Goal: Information Seeking & Learning: Learn about a topic

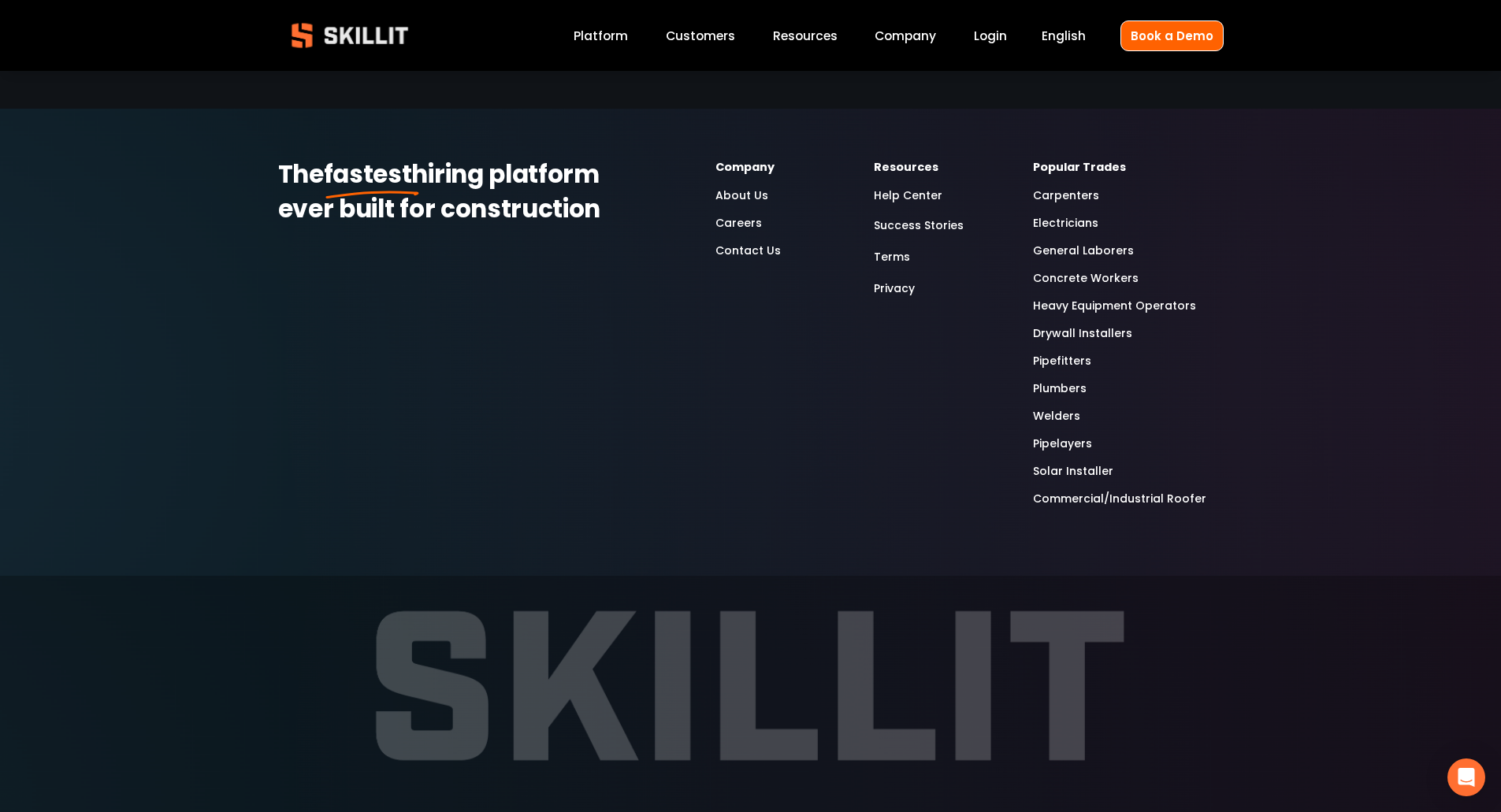
scroll to position [4361, 0]
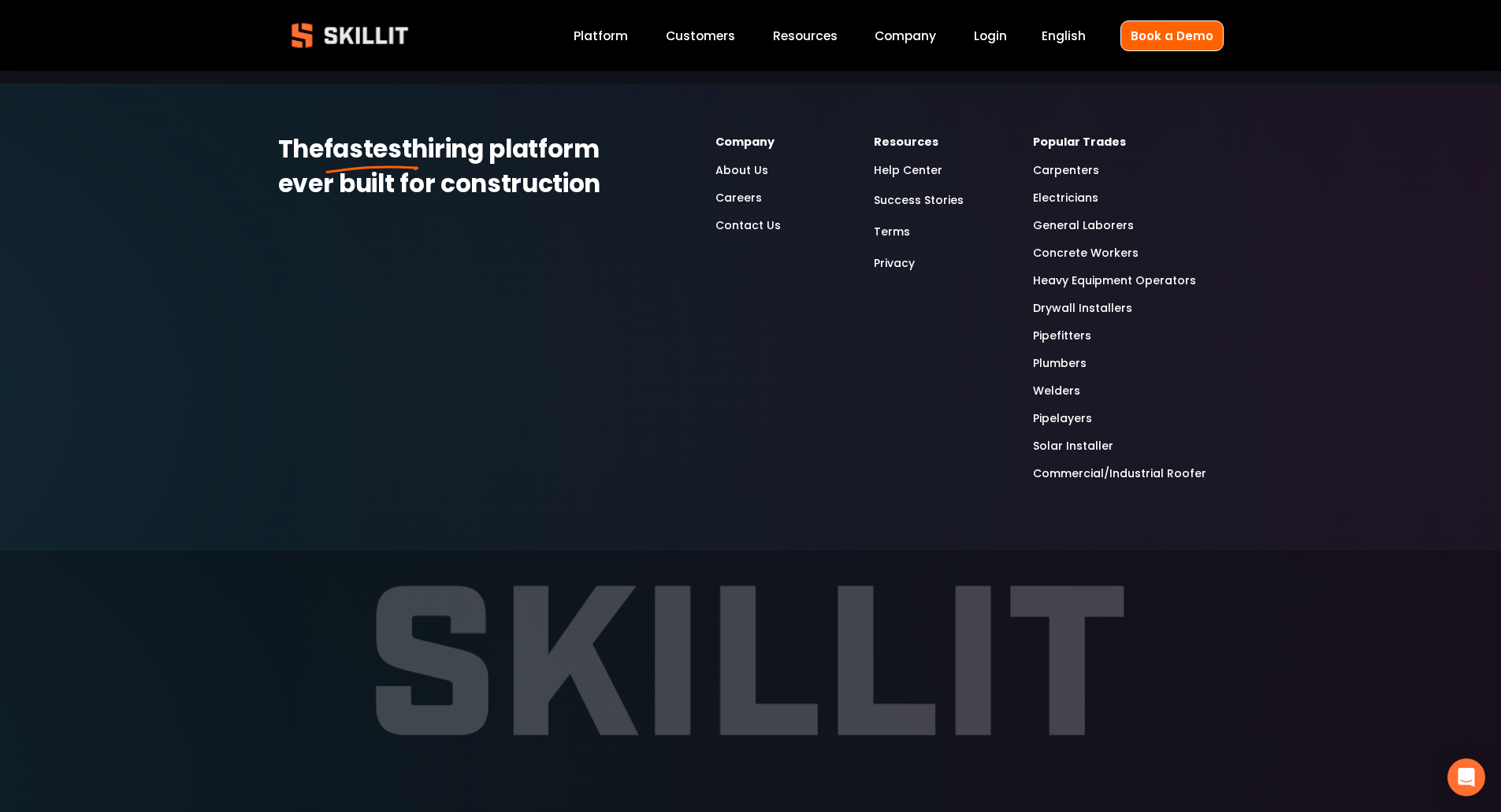
click at [1055, 464] on link "Commercial/Industrial Roofer" at bounding box center [1120, 474] width 173 height 18
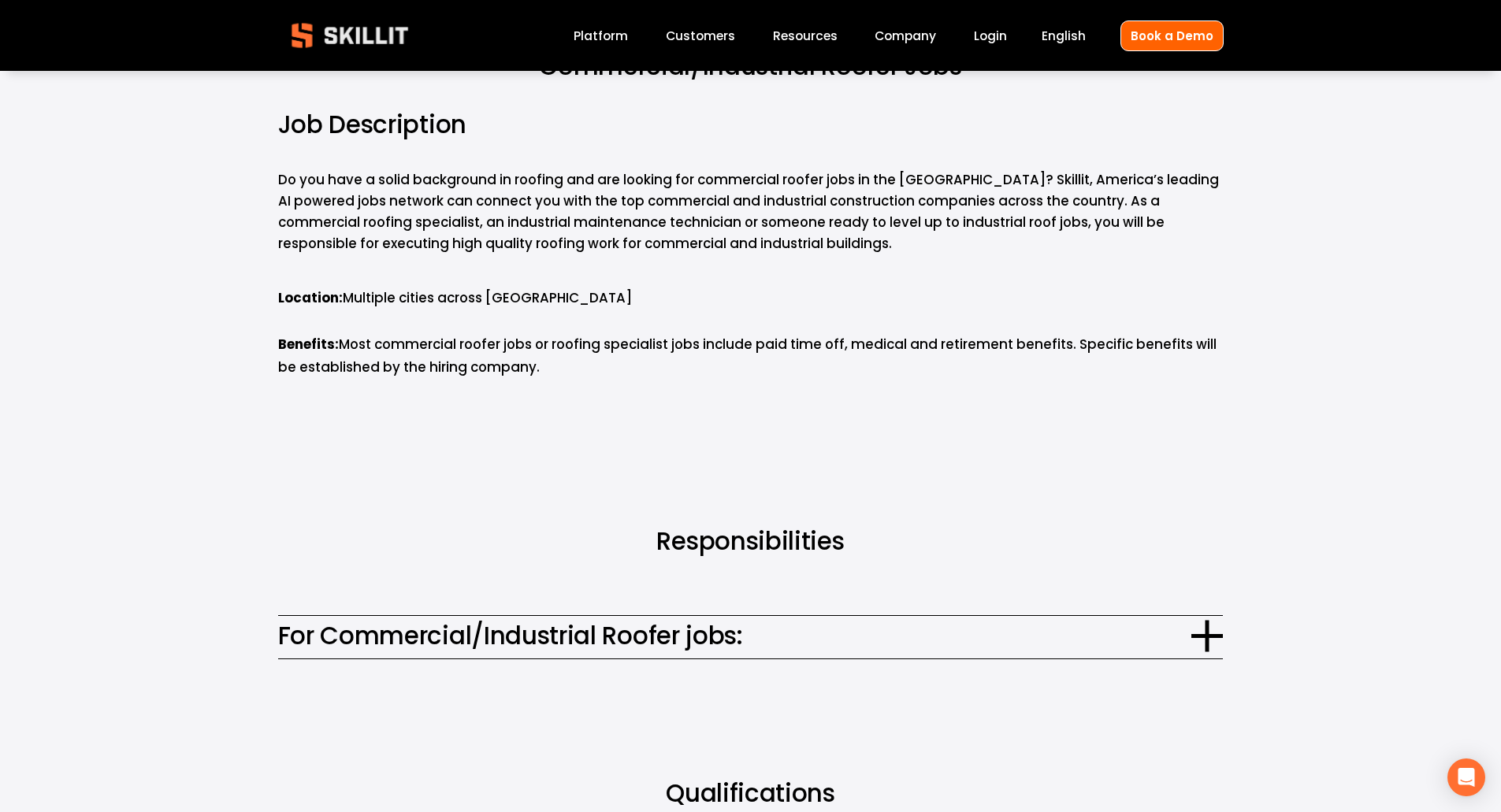
scroll to position [788, 0]
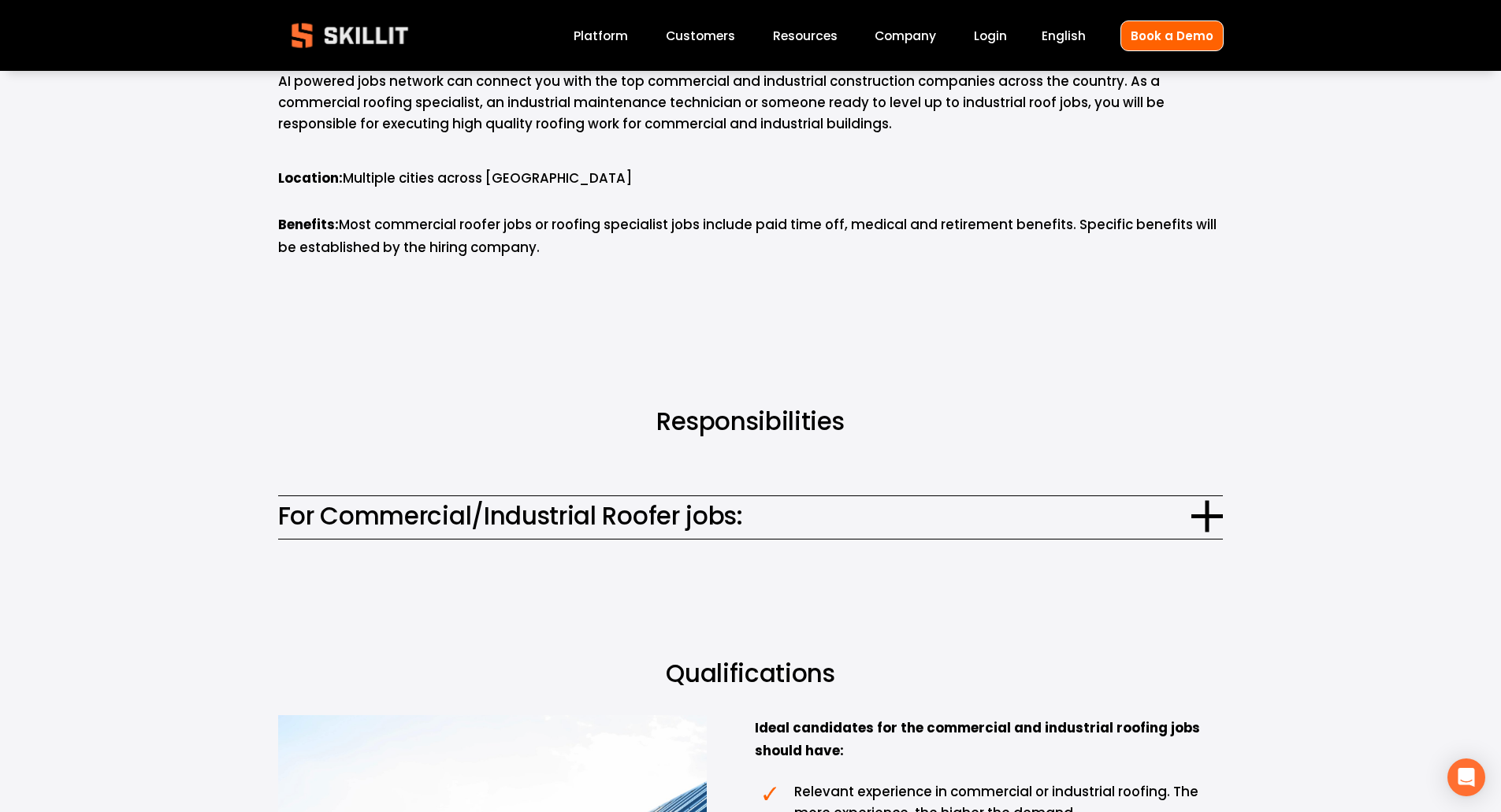
click at [362, 509] on span "For Commercial/Industrial Roofer jobs:" at bounding box center [736, 516] width 914 height 37
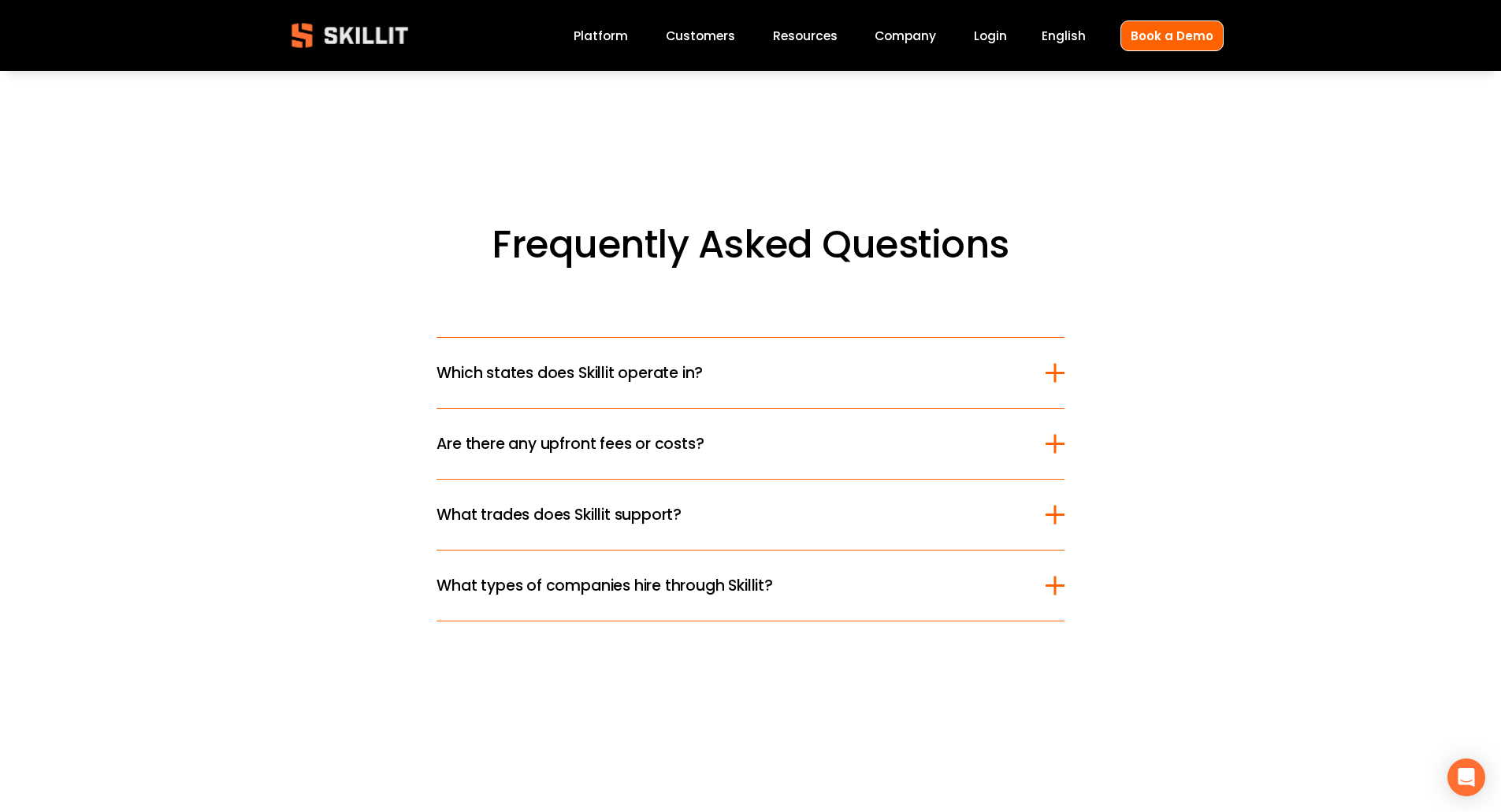
scroll to position [5357, 0]
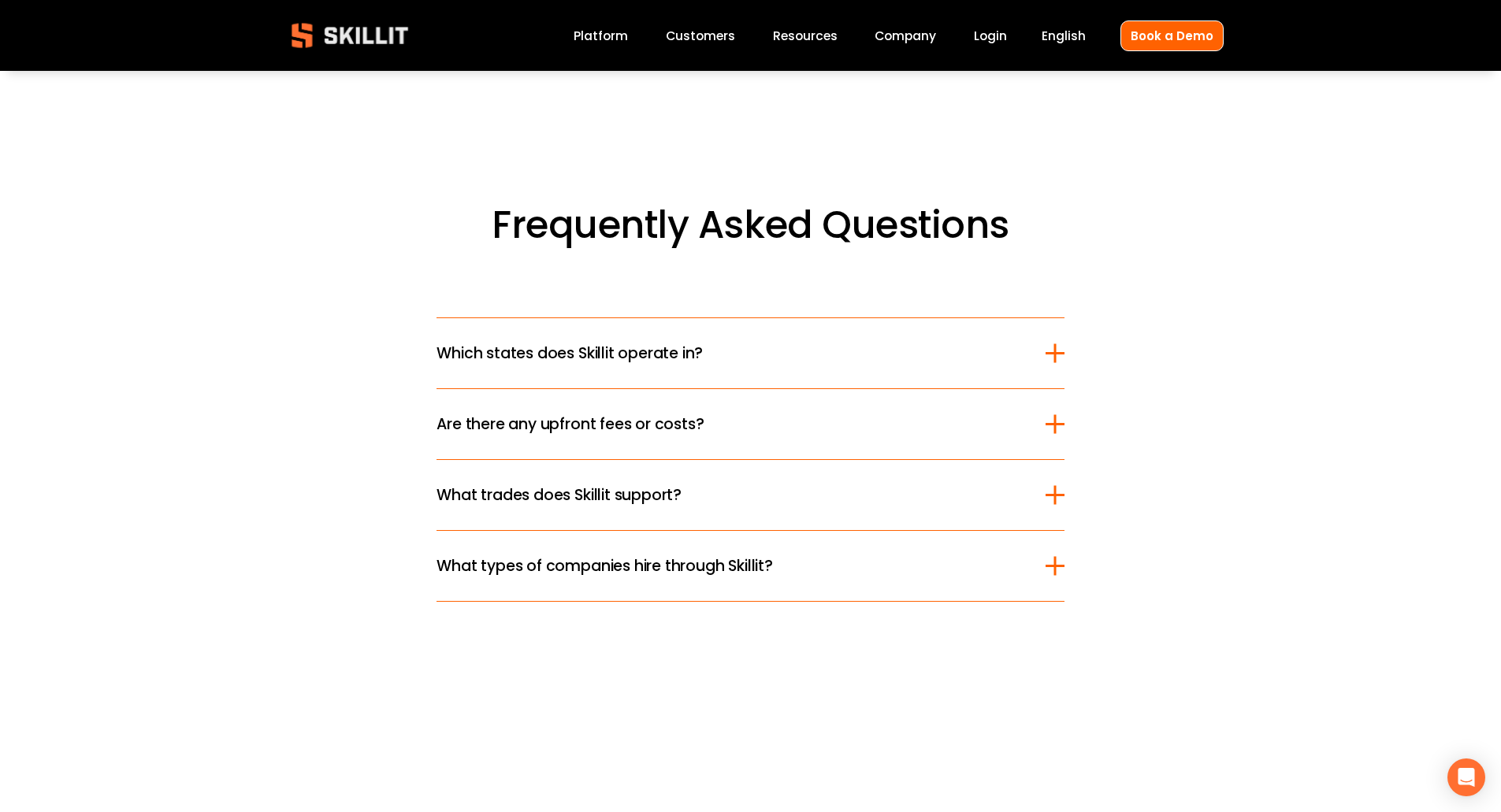
click at [491, 352] on span "Which states does Skillit operate in?" at bounding box center [741, 353] width 609 height 23
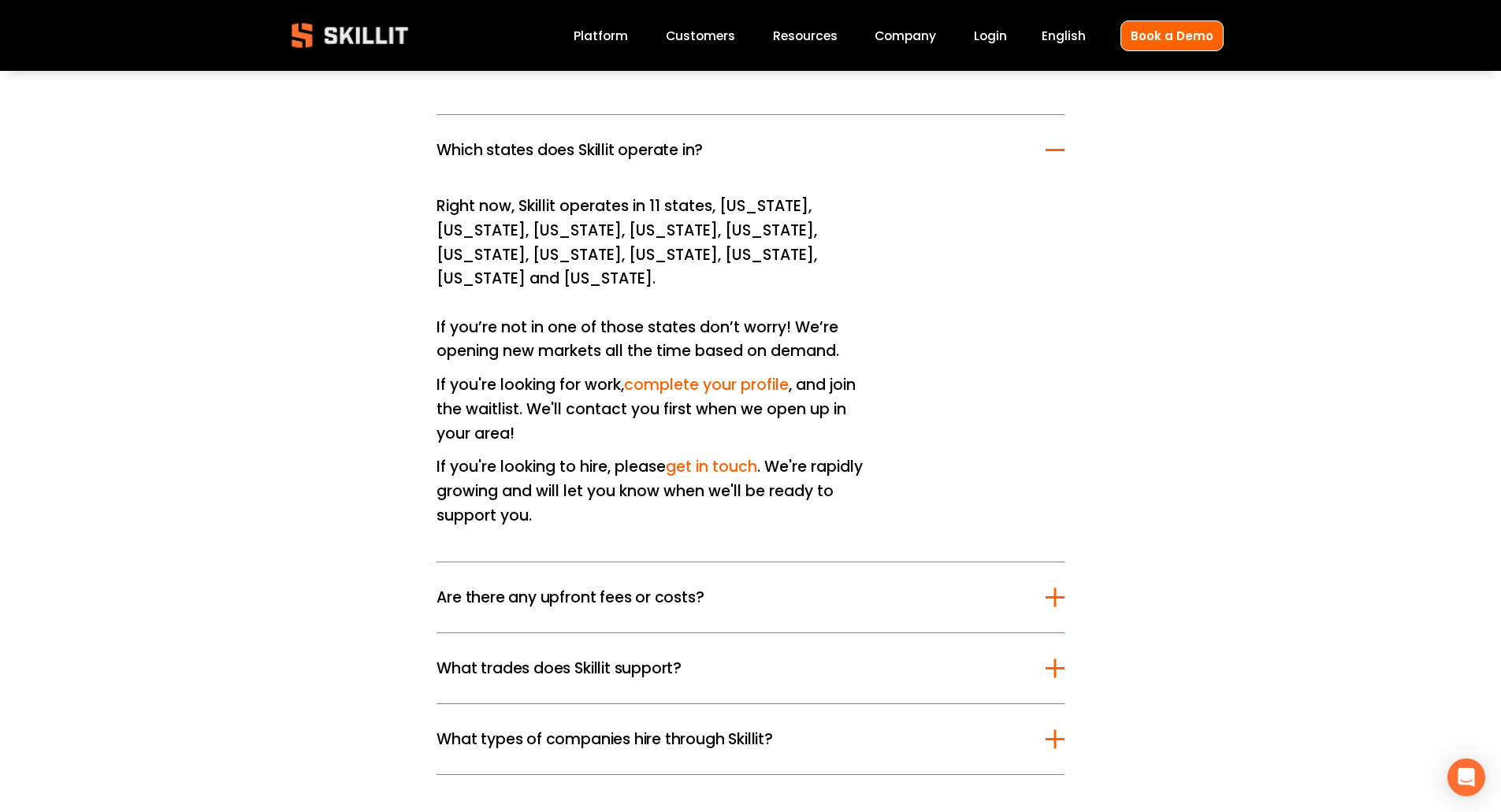
scroll to position [5593, 0]
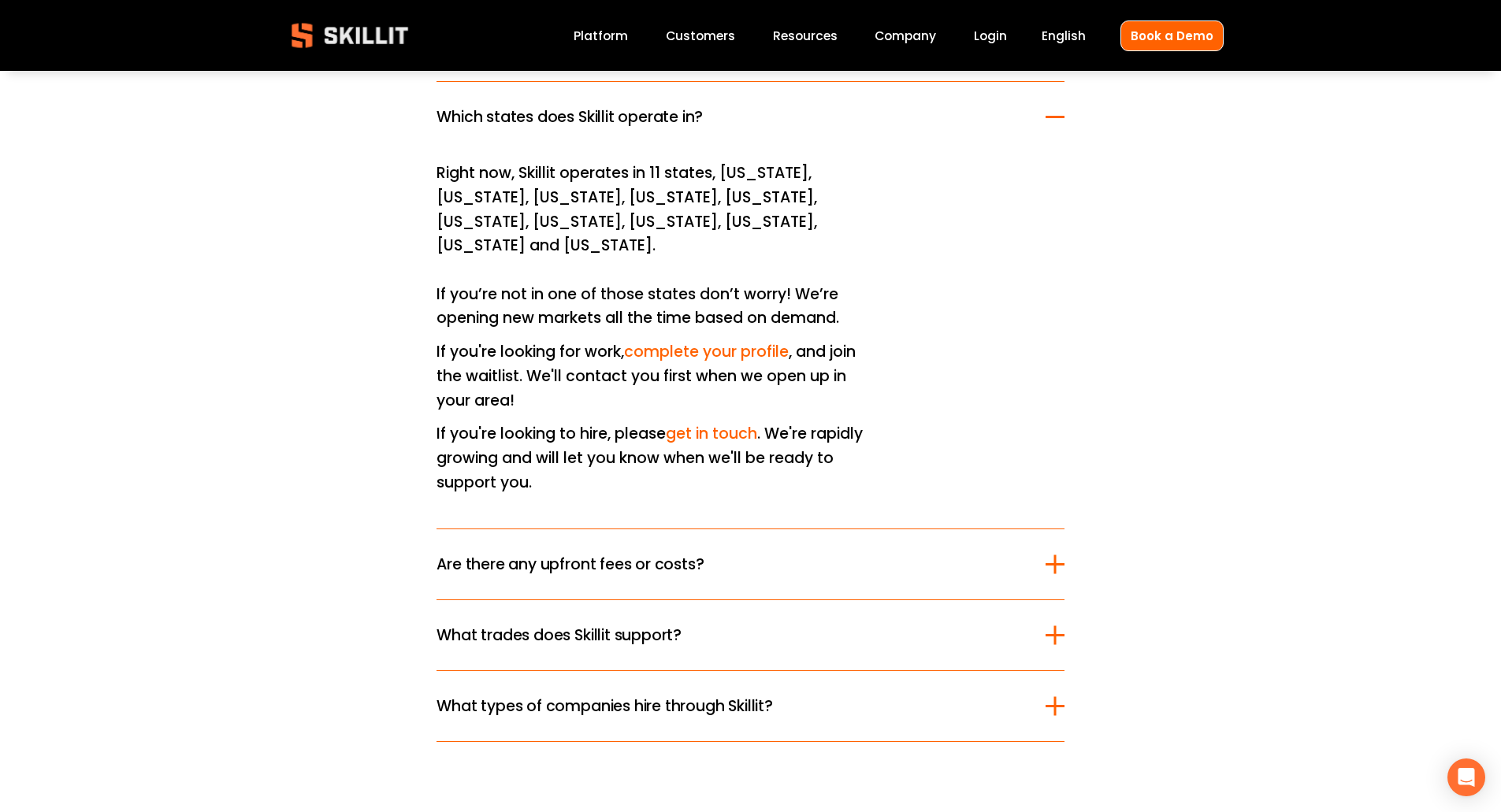
click at [462, 553] on span "Are there any upfront fees or costs?" at bounding box center [741, 565] width 609 height 23
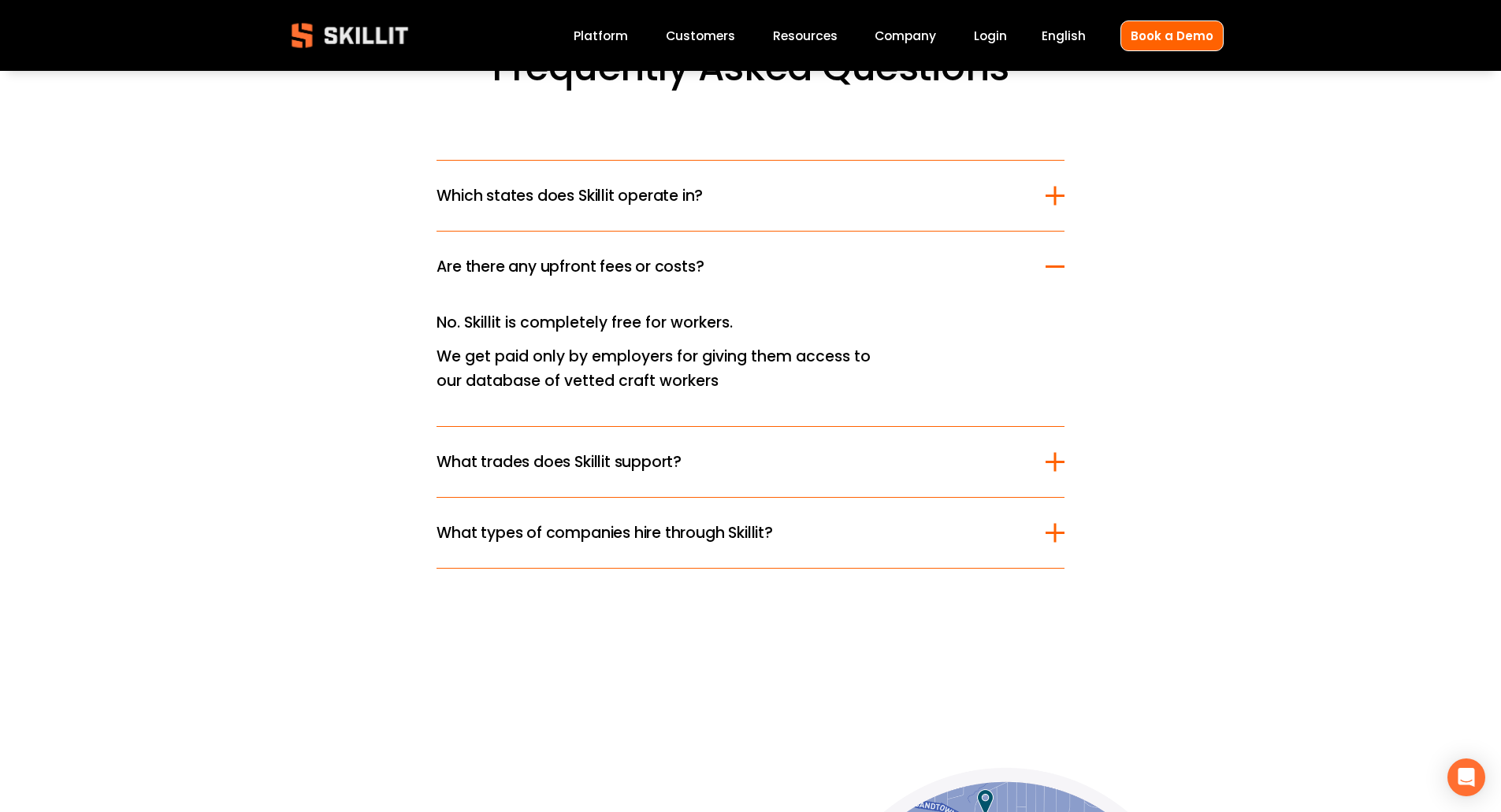
scroll to position [5121, 0]
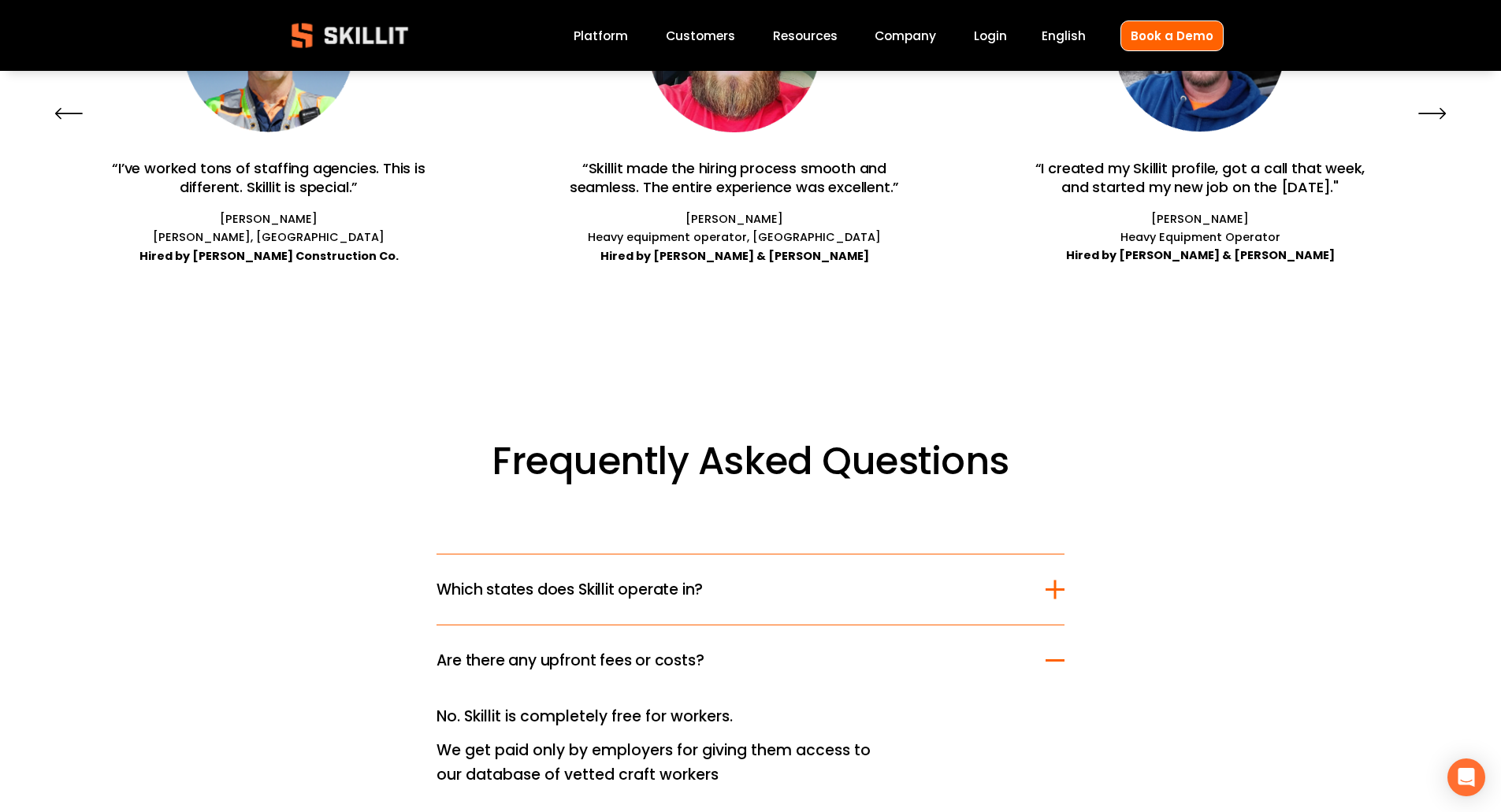
click at [496, 585] on span "Which states does Skillit operate in?" at bounding box center [741, 590] width 609 height 23
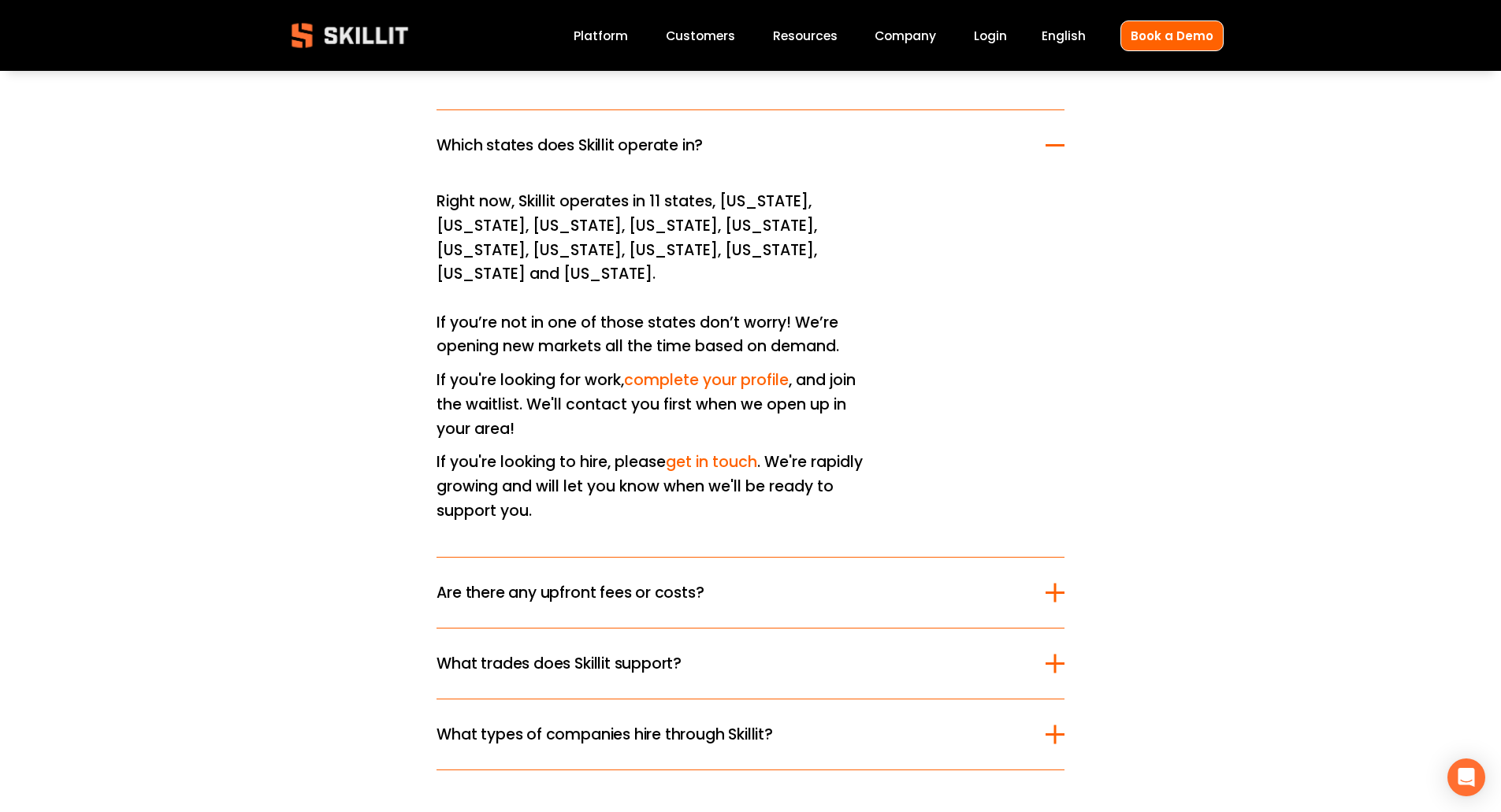
scroll to position [5593, 0]
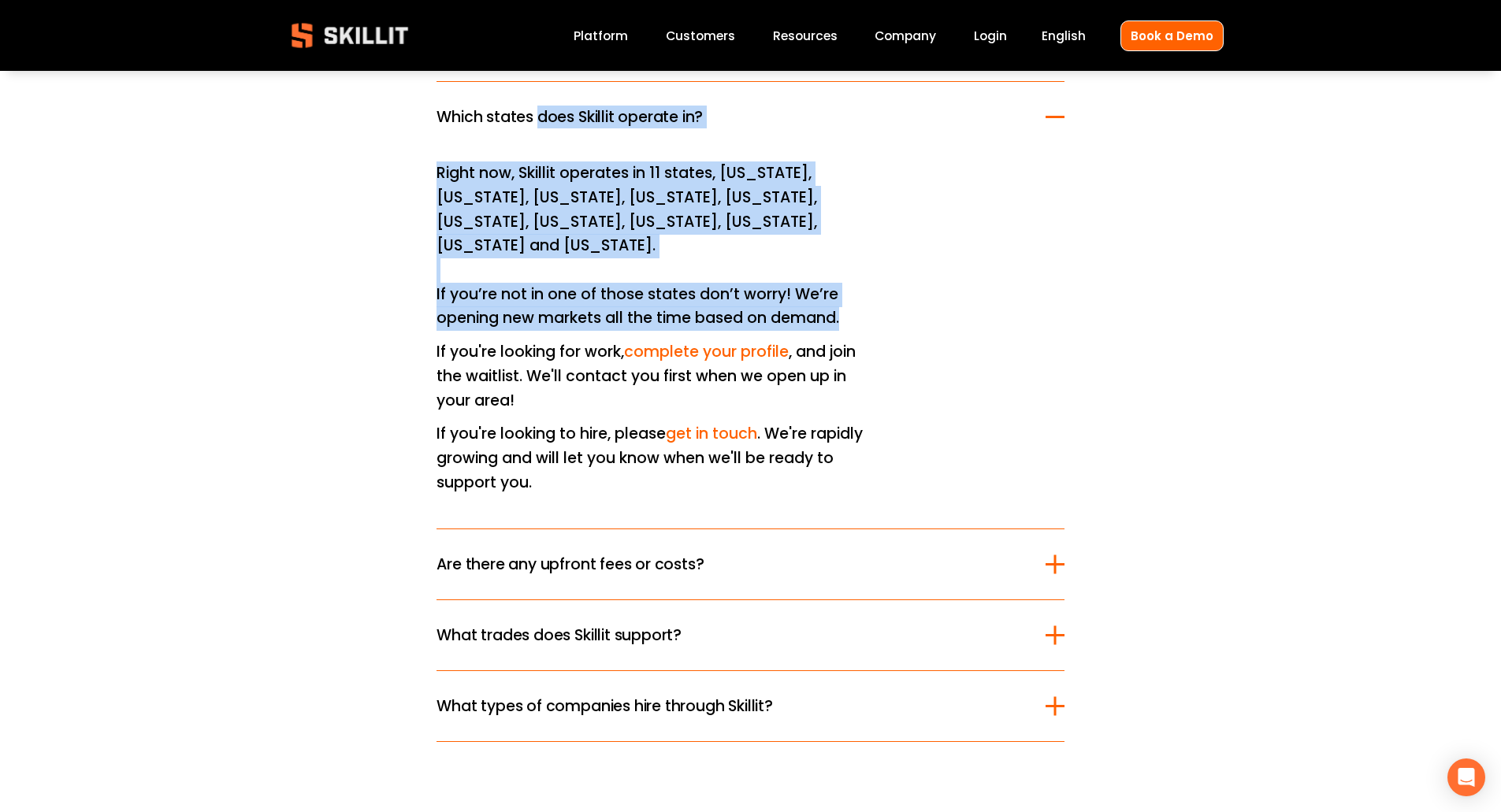
drag, startPoint x: 848, startPoint y: 298, endPoint x: 385, endPoint y: 131, distance: 492.2
click at [385, 131] on div "Frequently Asked Questions Which states does Skillit operate in? Right now, Ski…" at bounding box center [750, 353] width 1501 height 777
copy li "Which states does Skillit operate in? Right now, Skillit operates in 11 states,…"
